Goal: Obtain resource: Obtain resource

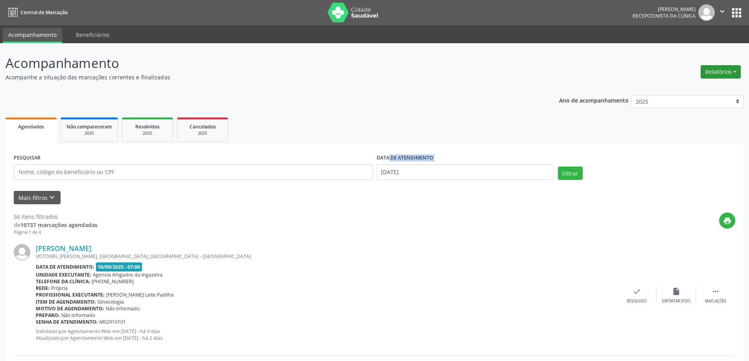
click at [726, 70] on button "Relatórios" at bounding box center [721, 71] width 40 height 13
click at [711, 85] on link "Agendamentos" at bounding box center [699, 88] width 85 height 11
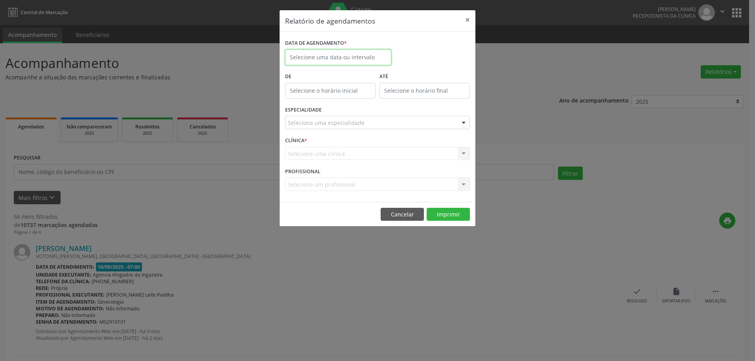
click at [317, 59] on body "Central de Marcação [PERSON_NAME] Recepcionista da clínica  Configurações Sair…" at bounding box center [377, 180] width 755 height 361
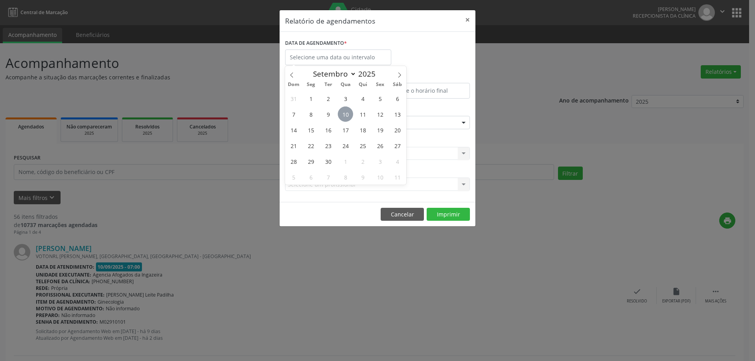
click at [341, 113] on span "10" at bounding box center [345, 114] width 15 height 15
click at [342, 113] on span "10" at bounding box center [345, 114] width 15 height 15
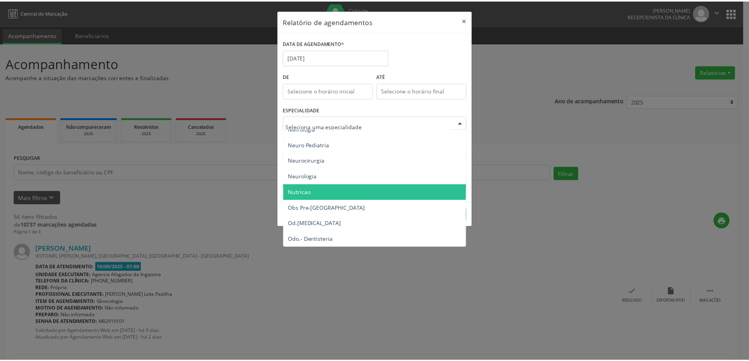
scroll to position [787, 0]
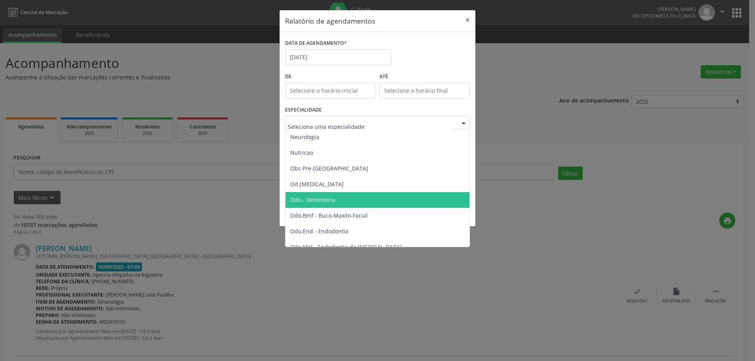
click at [334, 199] on span "Odo.- Dentisteria" at bounding box center [312, 199] width 45 height 7
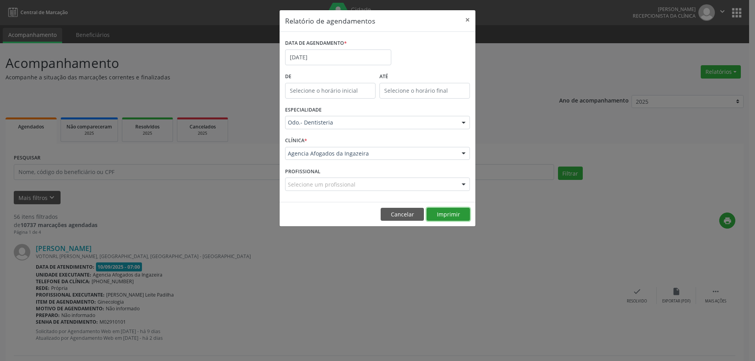
click at [441, 214] on button "Imprimir" at bounding box center [448, 214] width 43 height 13
click at [337, 58] on input "[DATE]" at bounding box center [338, 58] width 106 height 16
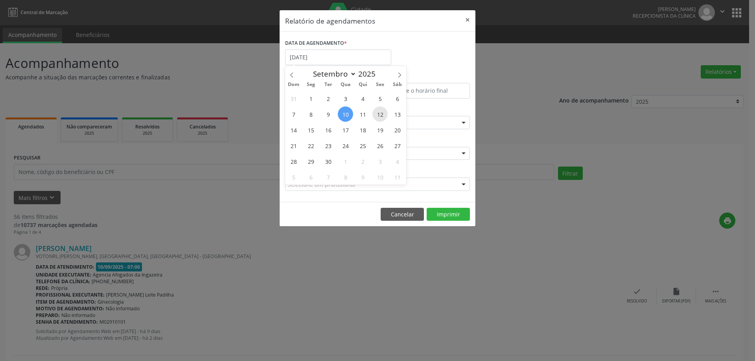
click at [382, 112] on span "12" at bounding box center [379, 114] width 15 height 15
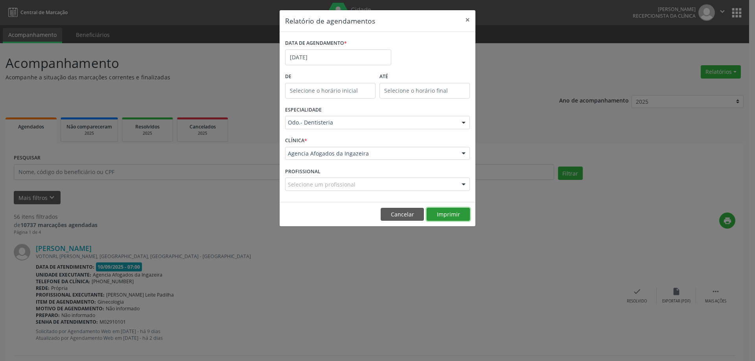
click at [442, 216] on button "Imprimir" at bounding box center [448, 214] width 43 height 13
click at [336, 53] on input "[DATE]" at bounding box center [338, 58] width 106 height 16
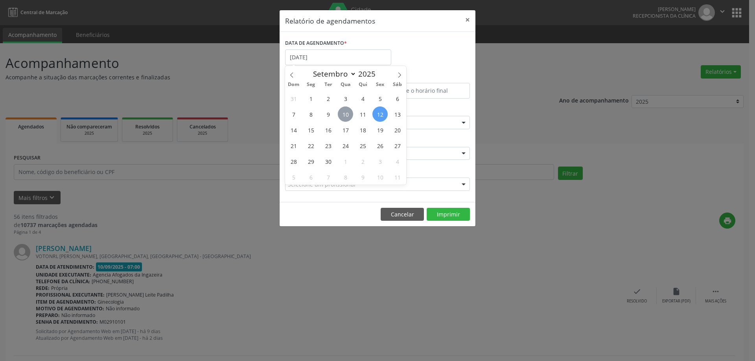
click at [350, 110] on span "10" at bounding box center [345, 114] width 15 height 15
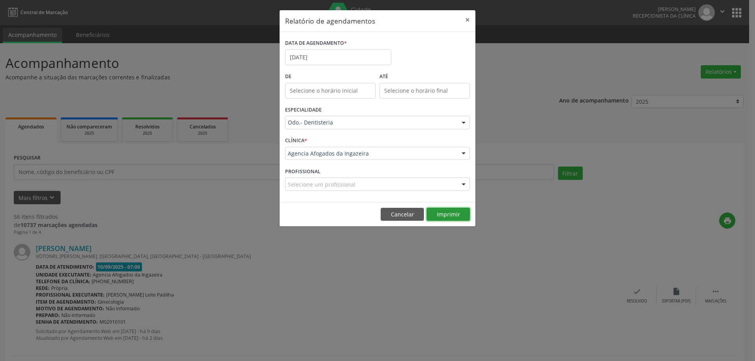
click at [447, 214] on button "Imprimir" at bounding box center [448, 214] width 43 height 13
click at [400, 211] on button "Cancelar" at bounding box center [402, 214] width 43 height 13
